Goal: Transaction & Acquisition: Purchase product/service

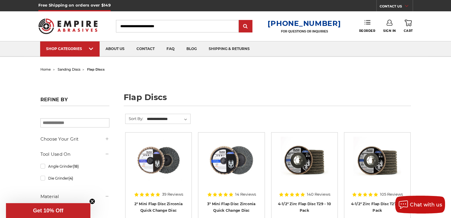
type input "**********"
click at [369, 25] on icon at bounding box center [367, 22] width 6 height 6
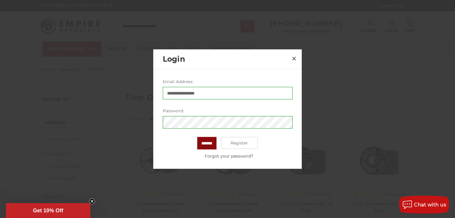
click at [213, 144] on input "*******" at bounding box center [206, 143] width 19 height 12
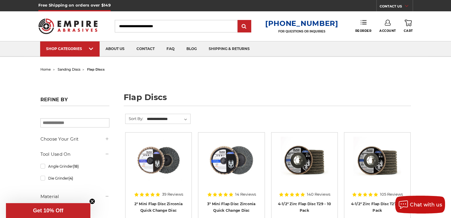
click at [361, 26] on link "Reorder" at bounding box center [363, 26] width 16 height 13
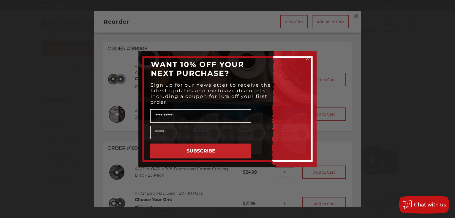
click at [308, 58] on icon "Close dialog" at bounding box center [308, 58] width 6 height 6
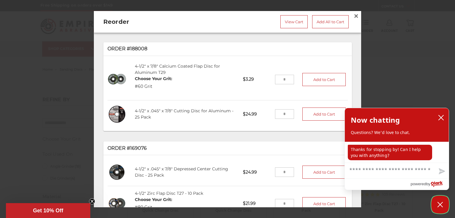
click at [438, 198] on icon "Close Chatbox" at bounding box center [440, 204] width 6 height 15
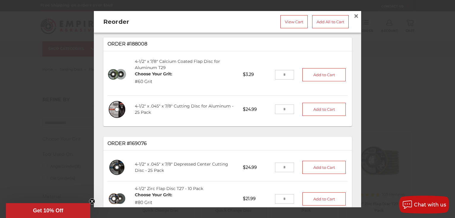
scroll to position [5, 0]
click at [282, 74] on input "tel" at bounding box center [284, 74] width 19 height 10
type input "**"
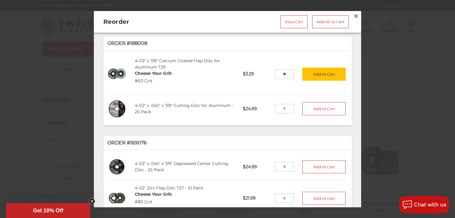
click at [280, 105] on input "tel" at bounding box center [284, 109] width 19 height 10
type input "*"
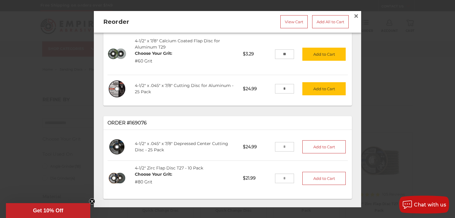
scroll to position [28, 0]
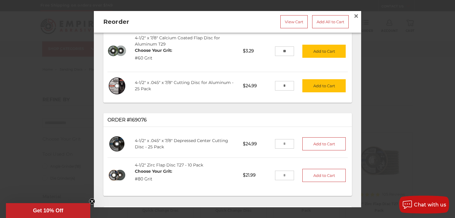
click at [285, 53] on input "**" at bounding box center [284, 51] width 19 height 10
click at [284, 173] on input "tel" at bounding box center [284, 175] width 19 height 10
type input "*"
click at [283, 53] on input "**" at bounding box center [284, 51] width 19 height 10
type input "*"
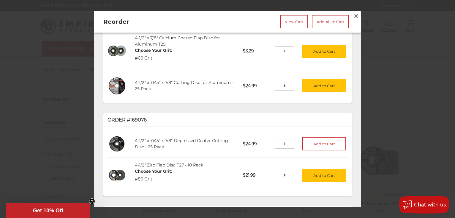
click at [283, 87] on input "*" at bounding box center [284, 86] width 19 height 10
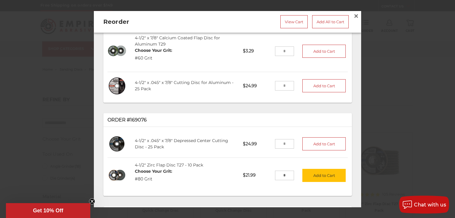
click at [282, 139] on input "tel" at bounding box center [284, 144] width 19 height 10
type input "*"
click at [283, 170] on input "*" at bounding box center [284, 175] width 19 height 10
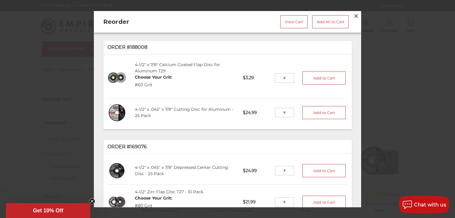
scroll to position [0, 0]
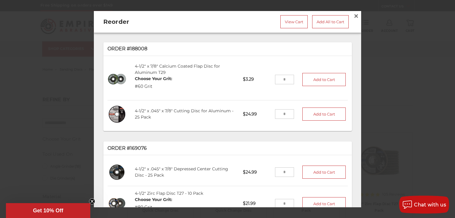
click at [284, 81] on input "tel" at bounding box center [284, 80] width 19 height 10
type input "**"
click at [280, 115] on input "tel" at bounding box center [284, 114] width 19 height 10
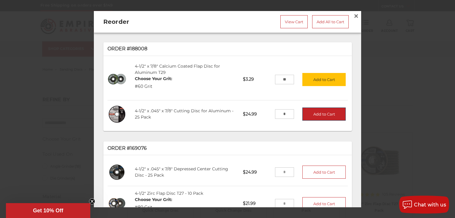
type input "*"
click at [308, 115] on button "Add to Cart" at bounding box center [323, 113] width 43 height 13
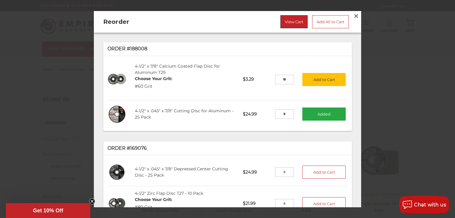
click at [292, 22] on link "View Cart" at bounding box center [293, 21] width 27 height 13
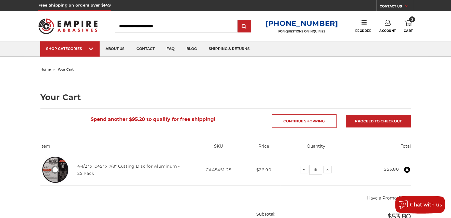
click at [330, 121] on link "Continue Shopping" at bounding box center [304, 120] width 65 height 13
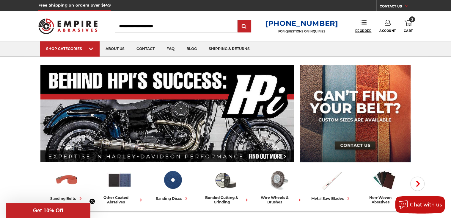
click at [366, 29] on span "Reorder" at bounding box center [363, 31] width 16 height 4
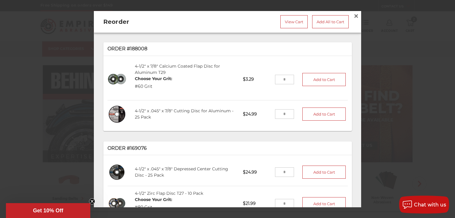
click at [282, 81] on input "tel" at bounding box center [284, 80] width 19 height 10
type input "**"
click at [302, 78] on button "Add to Cart" at bounding box center [323, 79] width 43 height 13
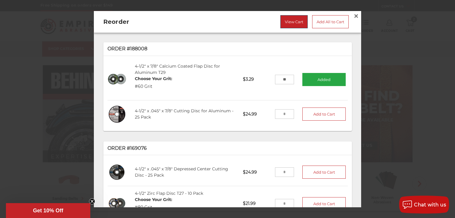
click at [296, 24] on link "View Cart" at bounding box center [293, 21] width 27 height 13
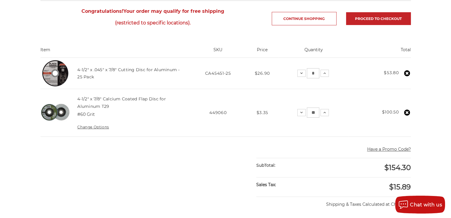
scroll to position [107, 0]
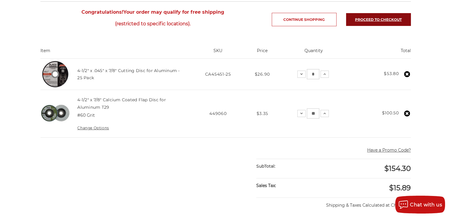
click at [398, 20] on link "Proceed to checkout" at bounding box center [378, 19] width 65 height 13
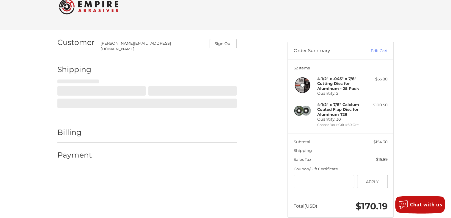
scroll to position [26, 0]
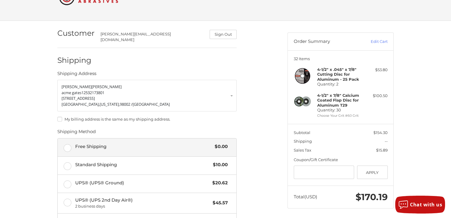
click at [71, 145] on label "Free Shipping $0.00" at bounding box center [147, 147] width 179 height 18
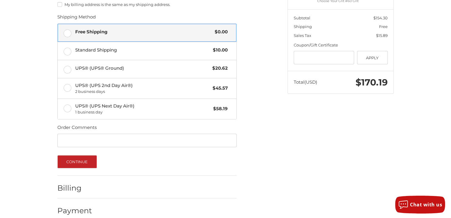
scroll to position [144, 0]
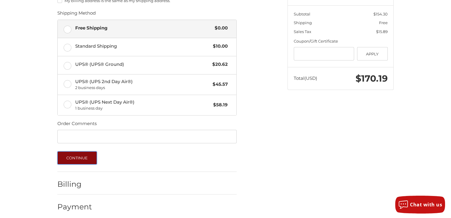
click at [88, 154] on button "Continue" at bounding box center [77, 157] width 40 height 13
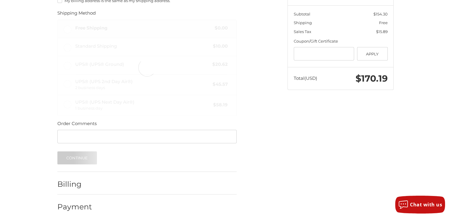
scroll to position [27, 0]
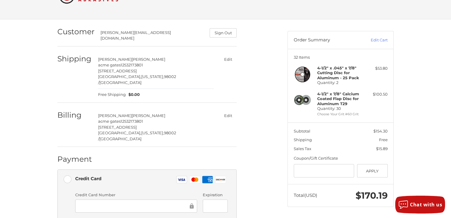
click at [180, 178] on icon at bounding box center [180, 179] width 7 height 2
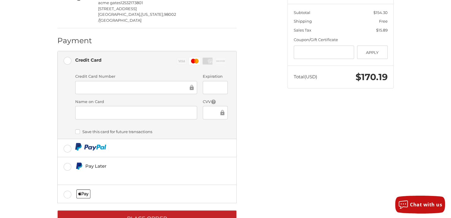
scroll to position [146, 0]
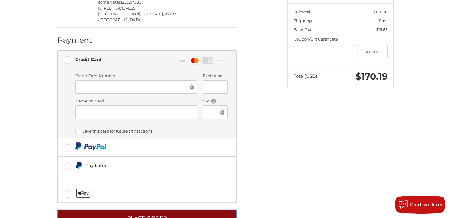
click at [186, 209] on button "Place Order" at bounding box center [146, 217] width 179 height 16
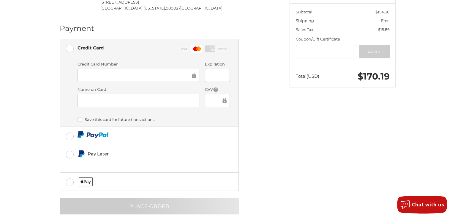
scroll to position [0, 0]
